Goal: Navigation & Orientation: Find specific page/section

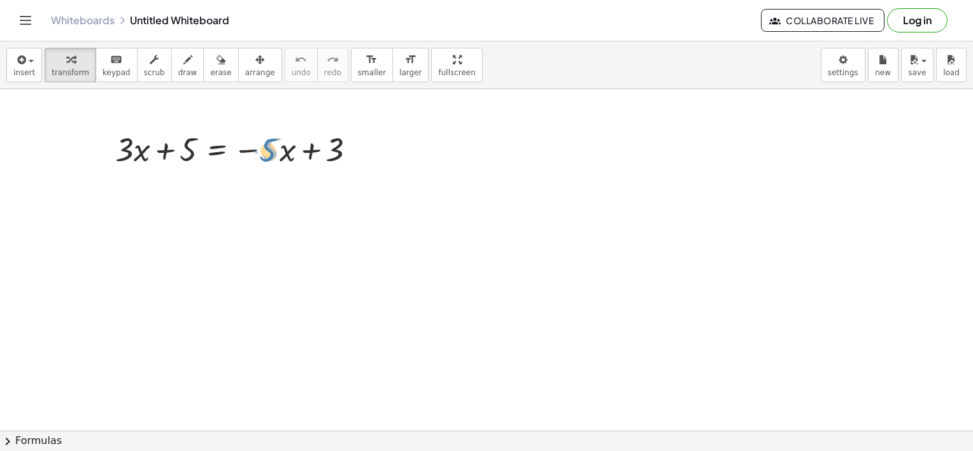
click at [269, 155] on div at bounding box center [241, 148] width 264 height 43
drag, startPoint x: 247, startPoint y: 150, endPoint x: 135, endPoint y: 146, distance: 112.1
click at [135, 146] on div at bounding box center [241, 148] width 264 height 43
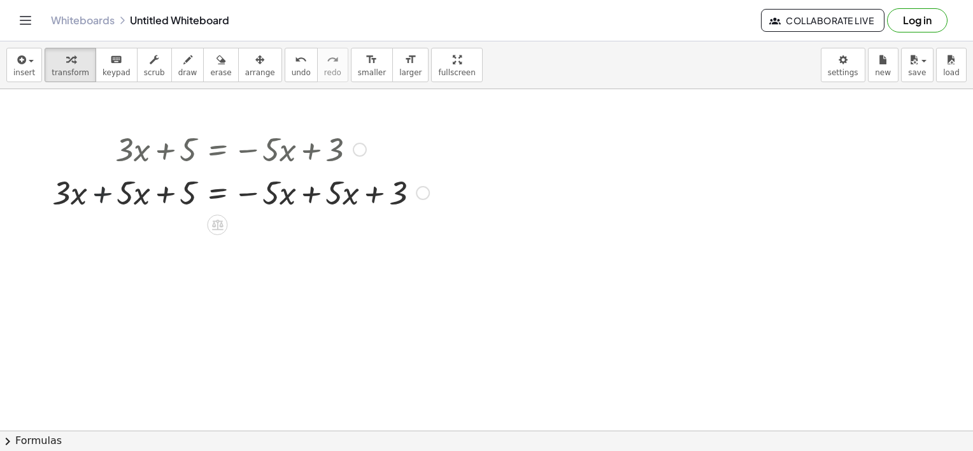
click at [96, 188] on div at bounding box center [241, 191] width 390 height 43
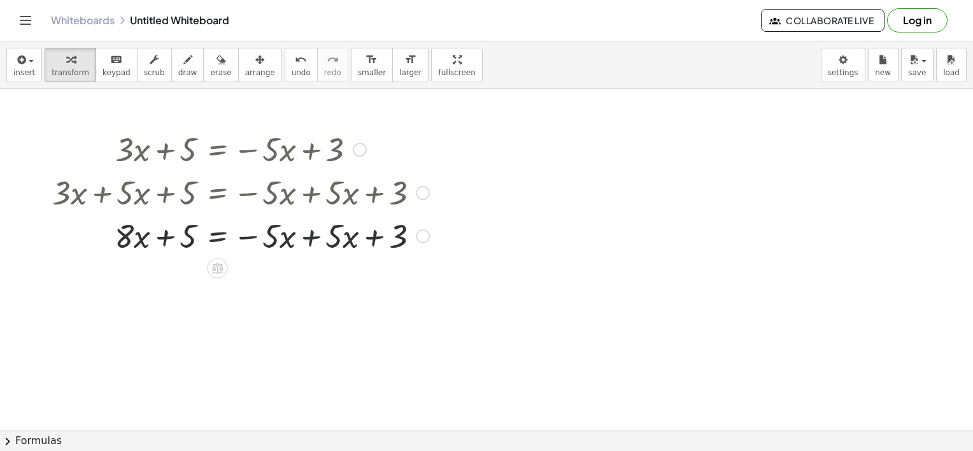
click at [311, 247] on div at bounding box center [241, 234] width 390 height 43
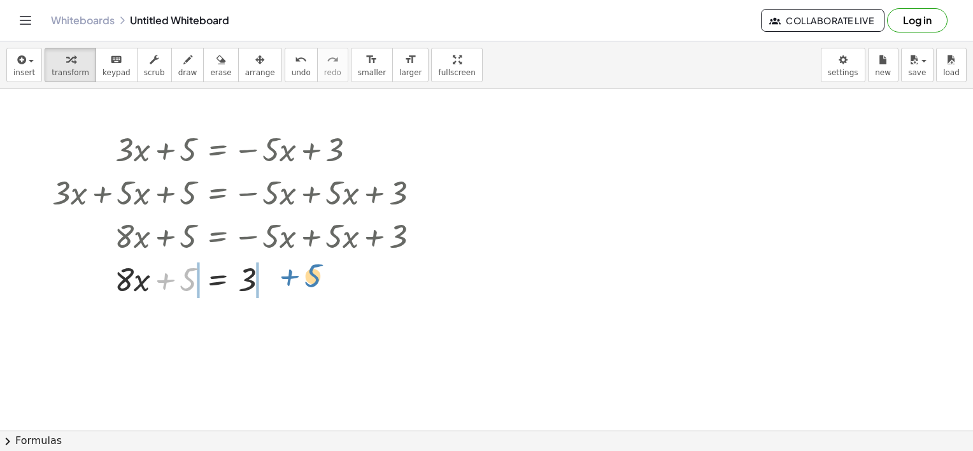
drag, startPoint x: 166, startPoint y: 281, endPoint x: 289, endPoint y: 281, distance: 122.8
click at [289, 281] on div at bounding box center [241, 278] width 390 height 43
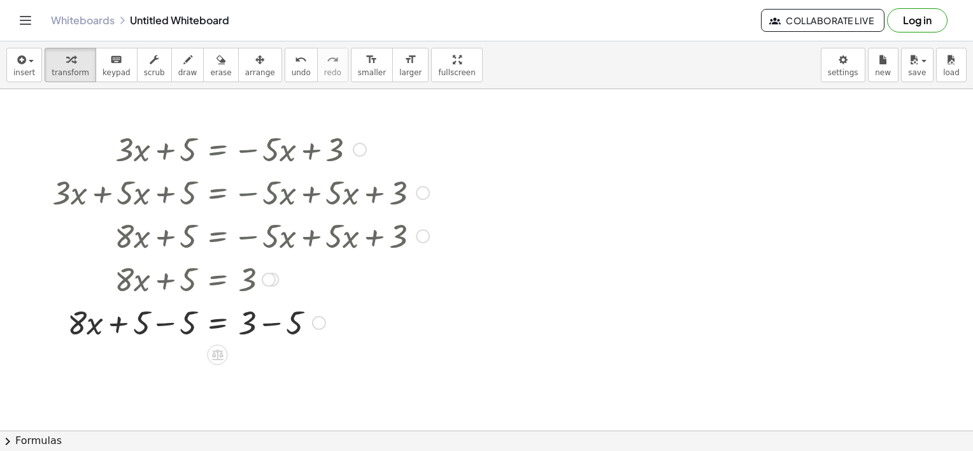
click at [165, 324] on div at bounding box center [241, 321] width 390 height 43
click at [269, 365] on div at bounding box center [241, 364] width 390 height 43
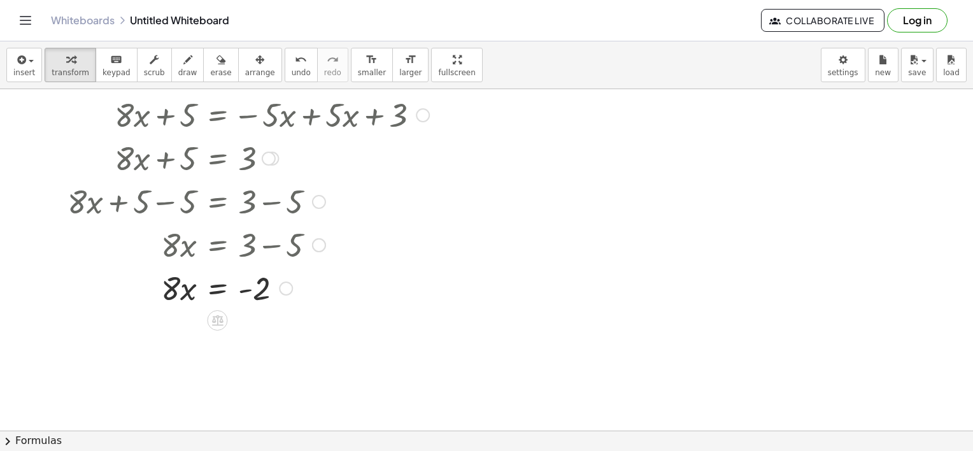
scroll to position [123, 0]
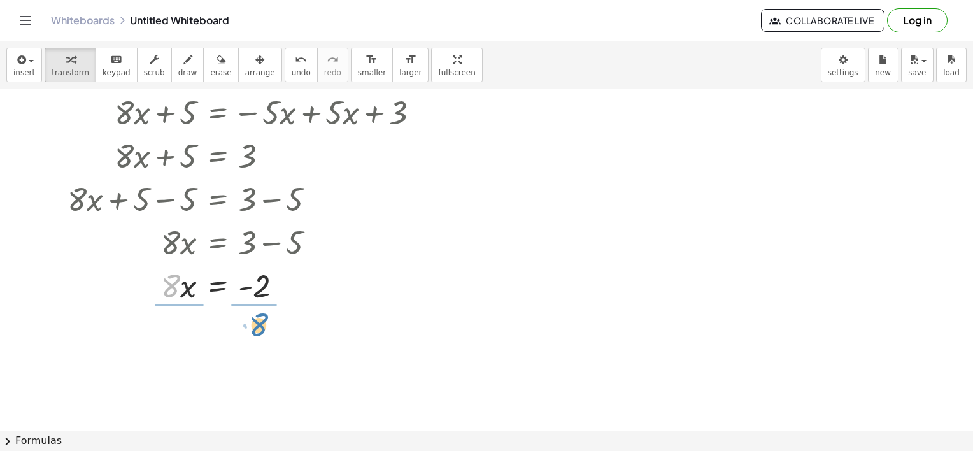
drag, startPoint x: 166, startPoint y: 293, endPoint x: 254, endPoint y: 332, distance: 96.0
click at [171, 336] on div at bounding box center [241, 338] width 390 height 64
click at [263, 341] on div at bounding box center [241, 338] width 390 height 64
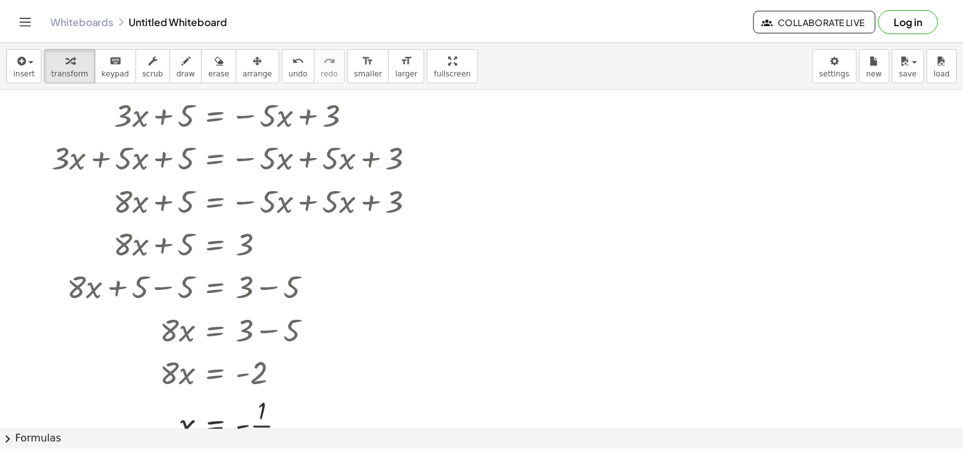
scroll to position [36, 0]
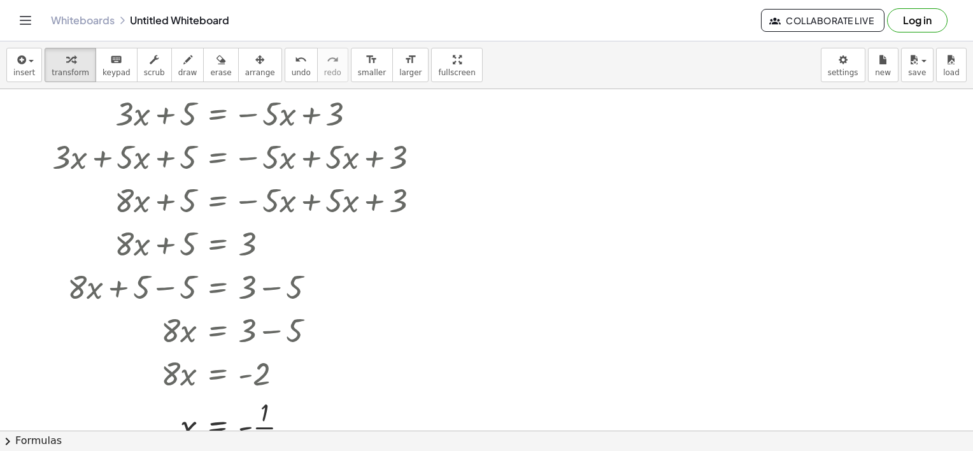
drag, startPoint x: 513, startPoint y: 3, endPoint x: 18, endPoint y: 20, distance: 495.5
click at [18, 20] on icon "Toggle navigation" at bounding box center [25, 20] width 15 height 15
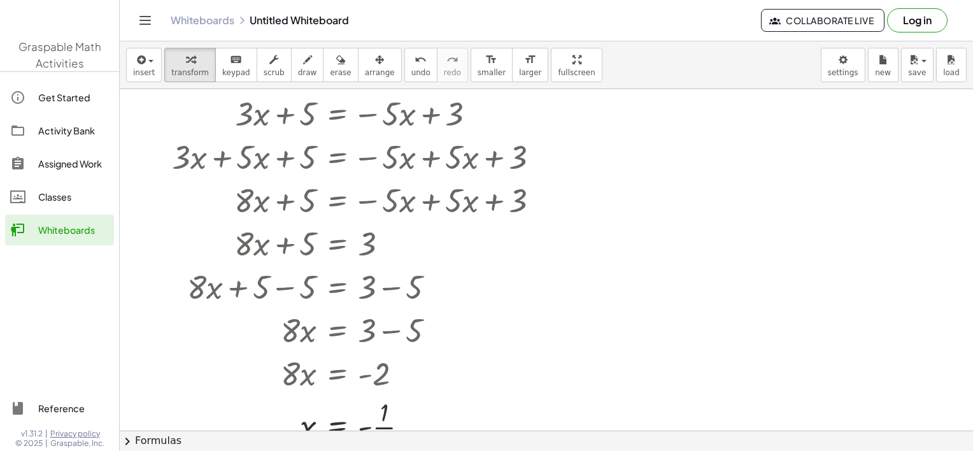
click at [44, 57] on span "Graspable Math Activities" at bounding box center [59, 54] width 83 height 31
